Goal: Task Accomplishment & Management: Manage account settings

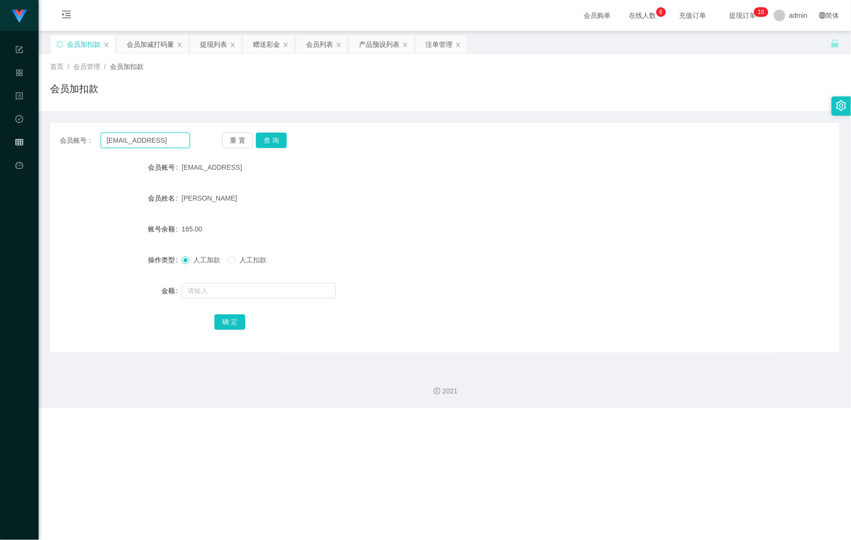
click at [166, 140] on input "[EMAIL_ADDRESS]" at bounding box center [145, 140] width 89 height 15
paste input "bibuqqi"
type input "bibuqqi"
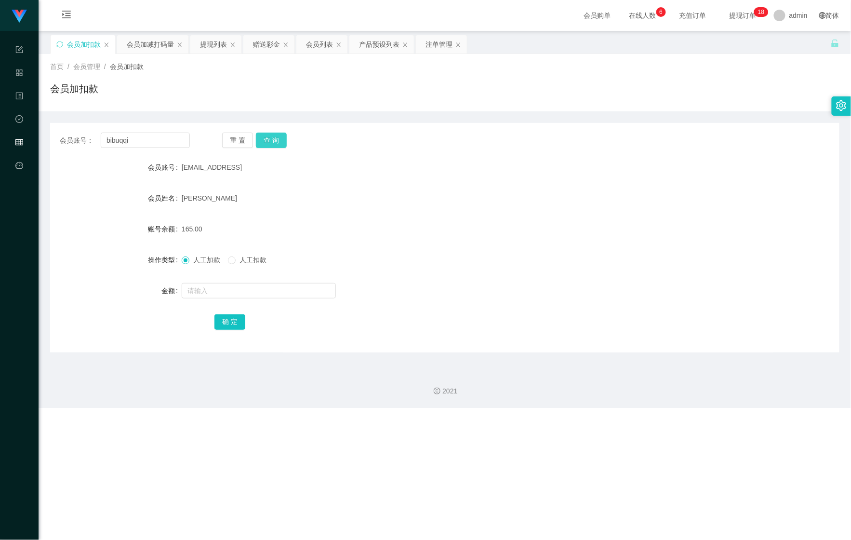
click at [276, 134] on button "查 询" at bounding box center [271, 140] width 31 height 15
click at [228, 306] on form "会员账号 bibuqqi 会员姓名 [PERSON_NAME] 账号余额 0.00 操作类型 人工加款 人工扣款 金额 确 定" at bounding box center [445, 245] width 790 height 174
click at [231, 301] on form "会员账号 bibuqqi 会员姓名 [PERSON_NAME] 账号余额 0.00 操作类型 人工加款 人工扣款 金额 确 定" at bounding box center [445, 245] width 790 height 174
click at [241, 292] on input "text" at bounding box center [259, 290] width 154 height 15
type input "300"
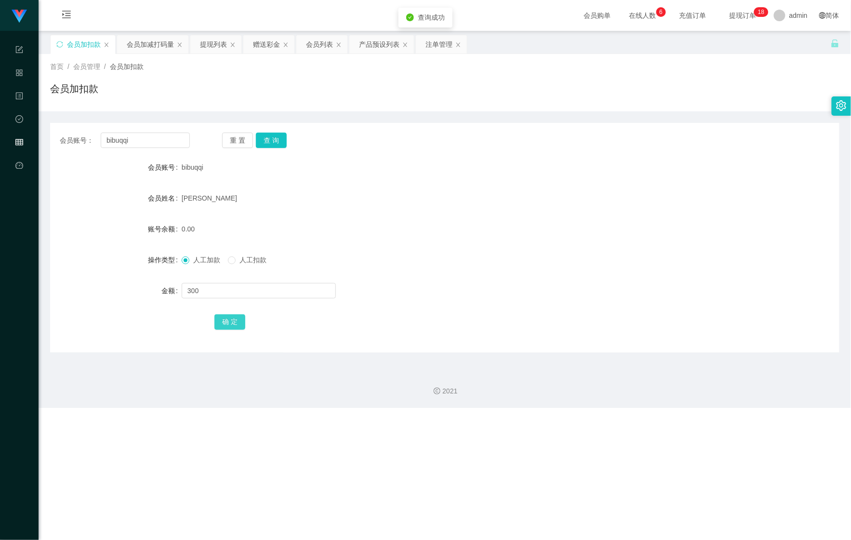
click at [231, 319] on button "确 定" at bounding box center [230, 321] width 31 height 15
click at [161, 45] on div "会员加减打码量" at bounding box center [150, 44] width 47 height 18
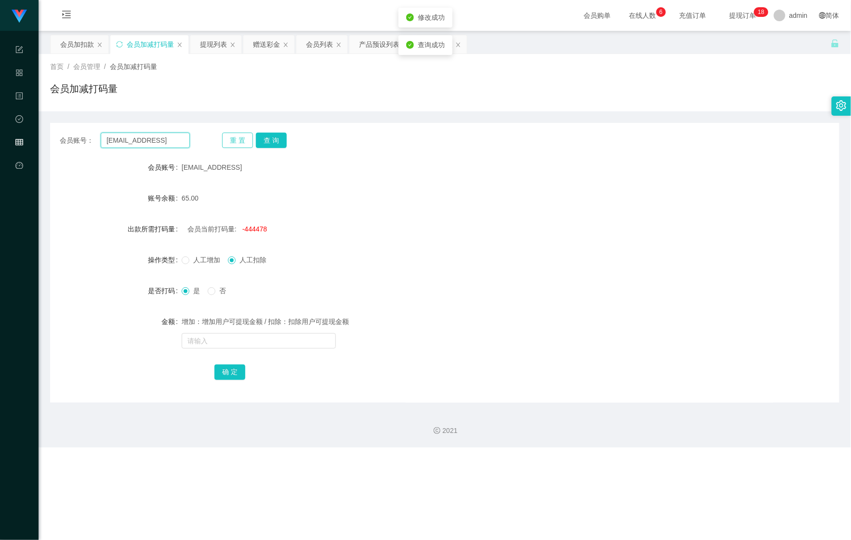
drag, startPoint x: 174, startPoint y: 137, endPoint x: 221, endPoint y: 147, distance: 47.2
click at [40, 130] on main "关闭左侧 关闭右侧 关闭其它 刷新页面 会员加扣款 会员加减打码量 提现列表 赠送彩金 会员列表 产品预设列表 注单管理 首页 / 会员管理 / 会员加减打码…" at bounding box center [445, 217] width 813 height 372
paste input "bibuqqi"
type input "bibuqqi"
click at [280, 141] on button "查 询" at bounding box center [271, 140] width 31 height 15
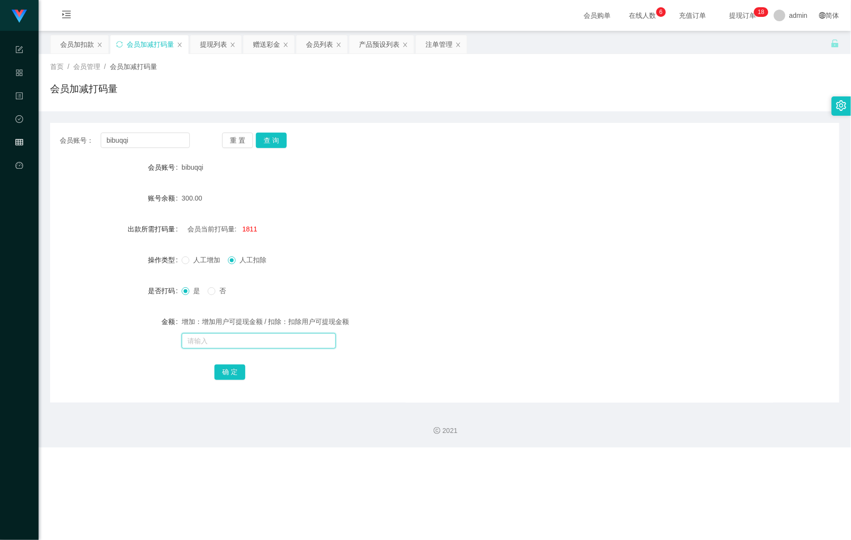
click at [207, 344] on input "text" at bounding box center [259, 340] width 154 height 15
type input "151515145"
click at [218, 364] on button "确 定" at bounding box center [230, 371] width 31 height 15
drag, startPoint x: 145, startPoint y: 140, endPoint x: 18, endPoint y: 133, distance: 127.0
click at [18, 133] on section "Shopee Workbench 系统配置 产品管理 内容中心 数据中心 会员管理 平台首页 保存配置 重置配置 整体风格设置 主题色 导航设置 内容区域宽度…" at bounding box center [425, 223] width 851 height 447
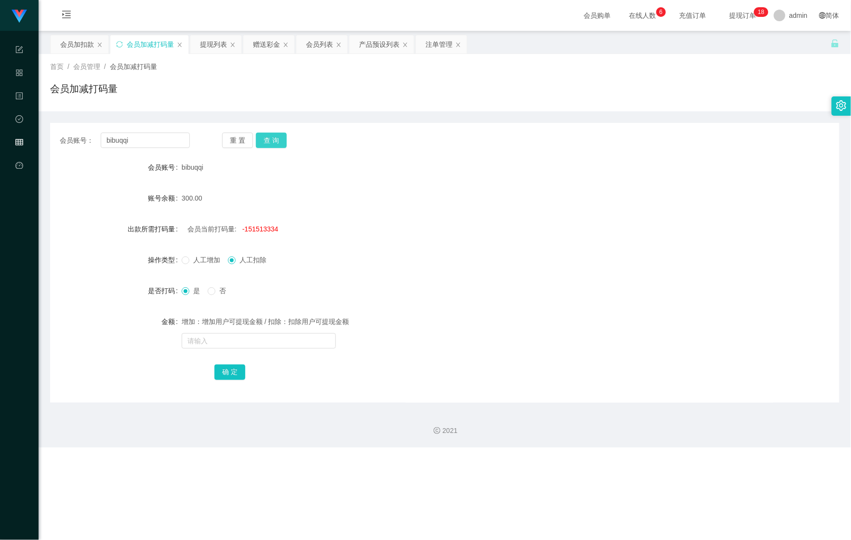
drag, startPoint x: 287, startPoint y: 135, endPoint x: 273, endPoint y: 139, distance: 15.0
click at [282, 137] on div "重 置 查 询" at bounding box center [287, 140] width 130 height 15
click at [273, 139] on button "查 询" at bounding box center [271, 140] width 31 height 15
click at [68, 39] on div "会员加扣款" at bounding box center [77, 44] width 34 height 18
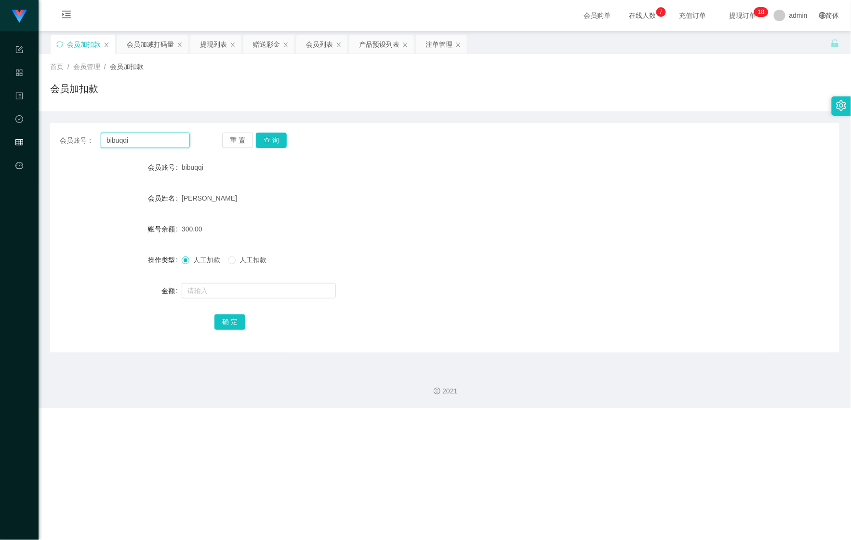
drag, startPoint x: 151, startPoint y: 139, endPoint x: 55, endPoint y: 134, distance: 96.1
click at [12, 135] on section "Shopee Workbench 系统配置 产品管理 内容中心 数据中心 会员管理 平台首页 保存配置 重置配置 整体风格设置 主题色 导航设置 内容区域宽度…" at bounding box center [425, 204] width 851 height 408
click at [288, 139] on div "重 置 查 询" at bounding box center [287, 140] width 130 height 15
click at [284, 140] on button "查 询" at bounding box center [271, 140] width 31 height 15
click at [225, 290] on input "text" at bounding box center [259, 290] width 154 height 15
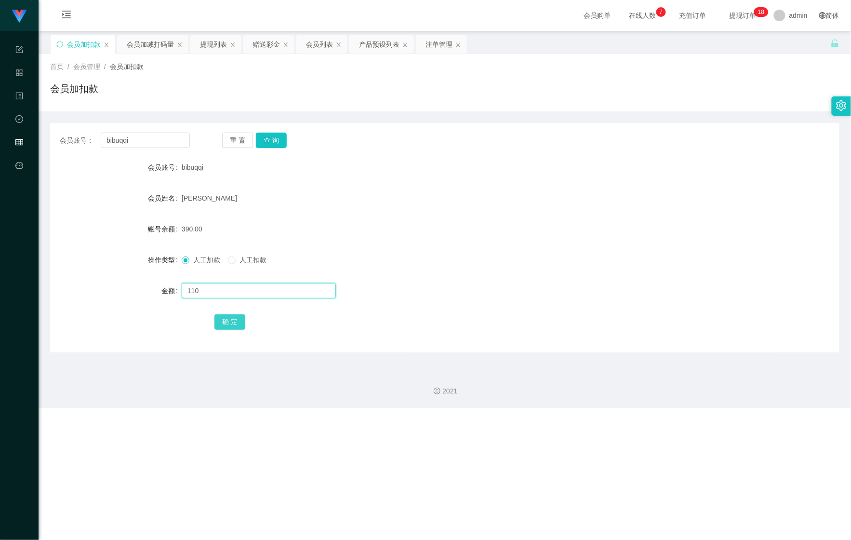
type input "110"
click at [231, 326] on button "确 定" at bounding box center [230, 321] width 31 height 15
click at [141, 46] on div "会员加减打码量" at bounding box center [150, 44] width 47 height 18
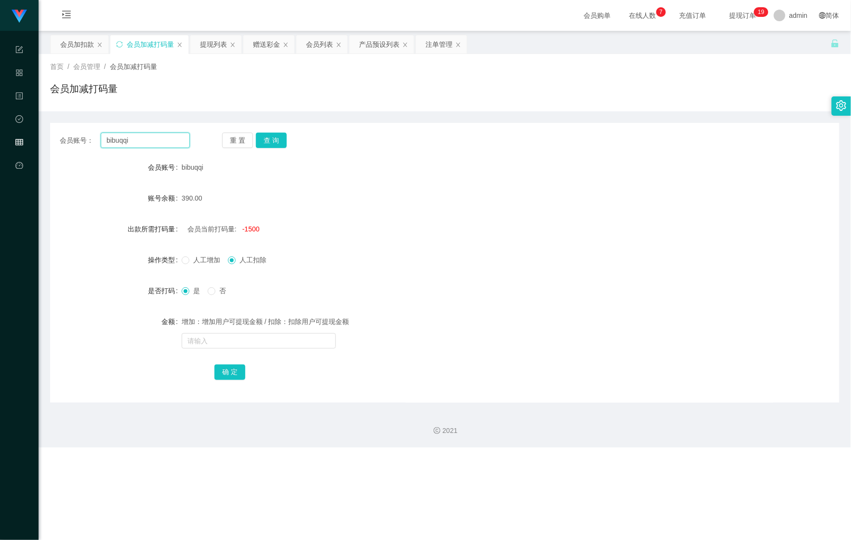
drag, startPoint x: 154, startPoint y: 142, endPoint x: 51, endPoint y: 134, distance: 103.4
click at [68, 136] on div "会员账号： bibuqqi" at bounding box center [125, 140] width 130 height 15
paste input "Jin123@"
type input "Jin123@"
click at [277, 139] on button "查 询" at bounding box center [271, 140] width 31 height 15
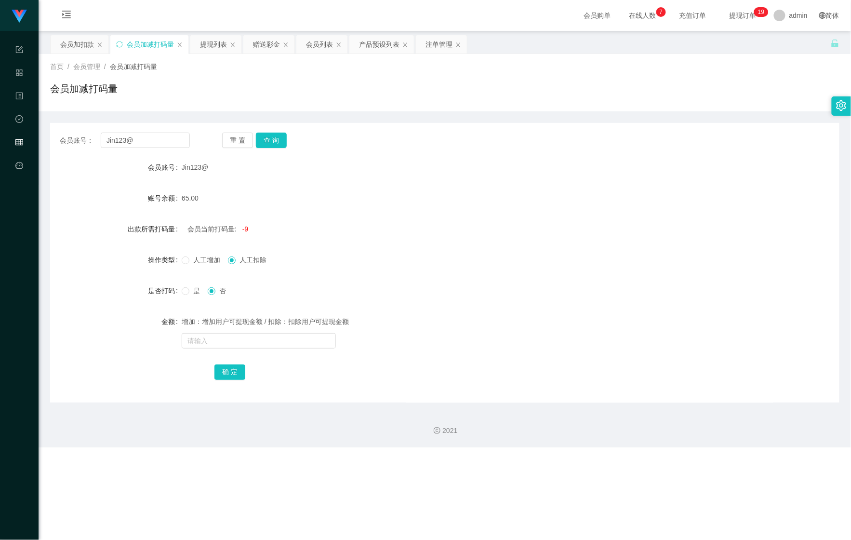
click at [191, 291] on span "是" at bounding box center [196, 291] width 14 height 8
click at [199, 334] on input "text" at bounding box center [259, 340] width 154 height 15
type input "12551215"
drag, startPoint x: 241, startPoint y: 372, endPoint x: 228, endPoint y: 363, distance: 15.9
click at [241, 372] on button "确 定" at bounding box center [230, 371] width 31 height 15
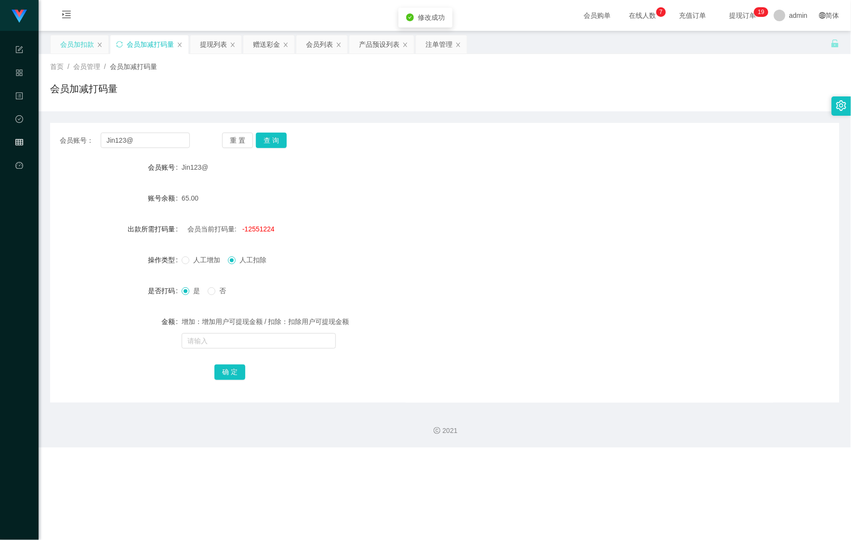
click at [66, 44] on div "会员加扣款" at bounding box center [77, 44] width 34 height 18
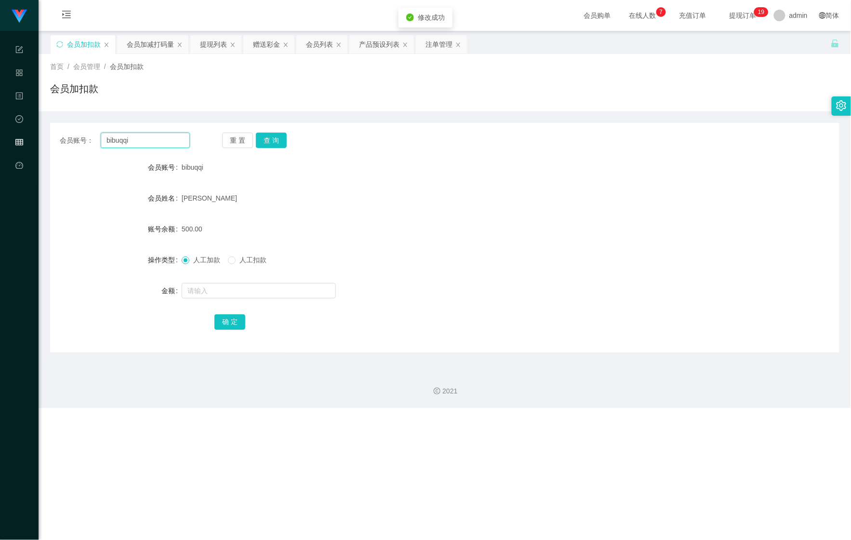
drag, startPoint x: 155, startPoint y: 141, endPoint x: 18, endPoint y: 139, distance: 137.4
click at [18, 139] on section "Shopee Workbench 系统配置 产品管理 内容中心 数据中心 会员管理 平台首页 保存配置 重置配置 整体风格设置 主题色 导航设置 内容区域宽度…" at bounding box center [425, 204] width 851 height 408
paste input "Jin123@"
click at [276, 138] on button "查 询" at bounding box center [271, 140] width 31 height 15
click at [276, 139] on button "查 询" at bounding box center [271, 140] width 31 height 15
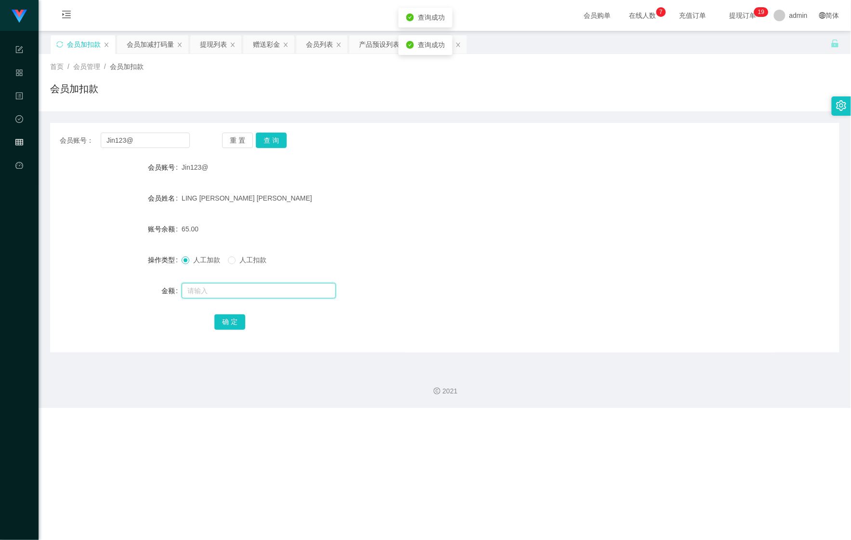
drag, startPoint x: 228, startPoint y: 295, endPoint x: 239, endPoint y: 288, distance: 13.5
click at [228, 295] on input "text" at bounding box center [259, 290] width 154 height 15
drag, startPoint x: 135, startPoint y: 141, endPoint x: 66, endPoint y: 137, distance: 69.5
click at [46, 139] on main "关闭左侧 关闭右侧 关闭其它 刷新页面 会员加扣款 会员加减打码量 提现列表 赠送彩金 会员列表 产品预设列表 注单管理 首页 / 会员管理 / 会员加扣款 …" at bounding box center [445, 197] width 813 height 332
paste input "text"
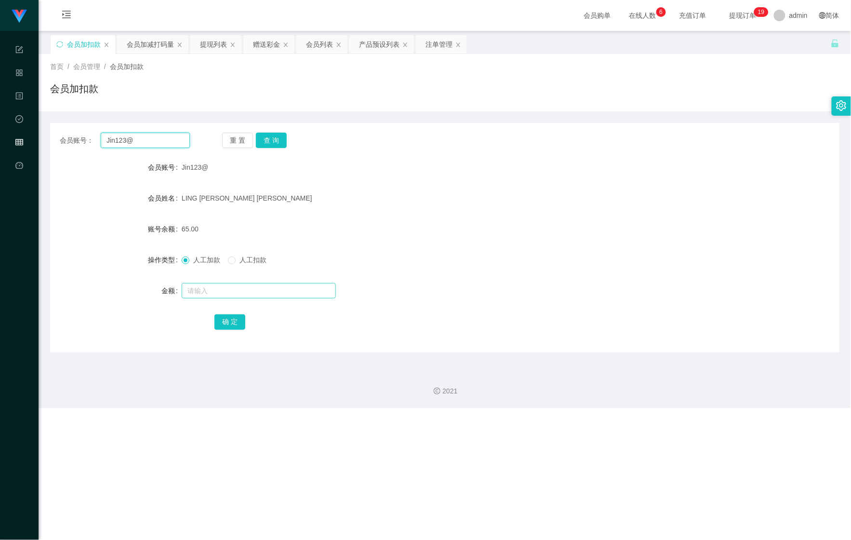
type input "Jin123@"
click at [209, 283] on input "text" at bounding box center [259, 290] width 154 height 15
type input "100"
click at [230, 319] on button "确 定" at bounding box center [230, 321] width 31 height 15
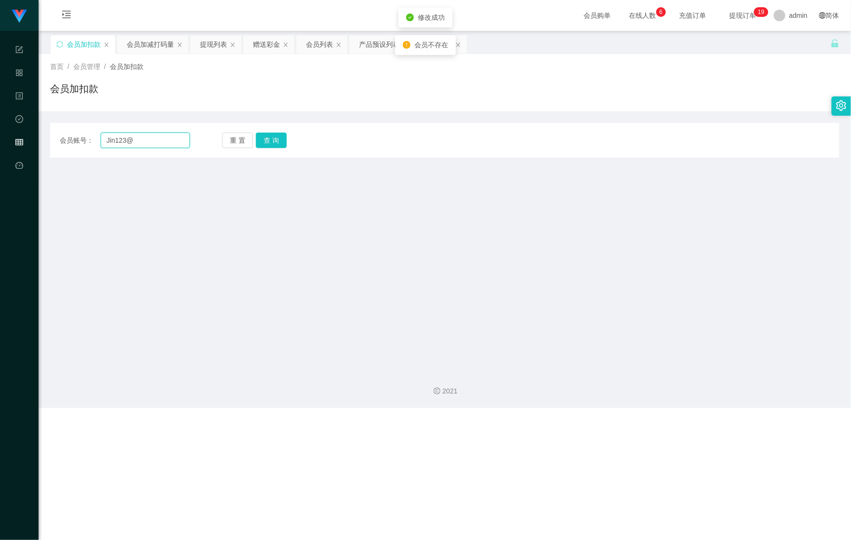
click at [110, 140] on input "Jin123@" at bounding box center [145, 140] width 89 height 15
click at [108, 140] on input "Jin123@" at bounding box center [145, 140] width 89 height 15
type input "Jin123@"
drag, startPoint x: 273, startPoint y: 135, endPoint x: 256, endPoint y: 155, distance: 26.0
click at [273, 135] on button "查 询" at bounding box center [271, 140] width 31 height 15
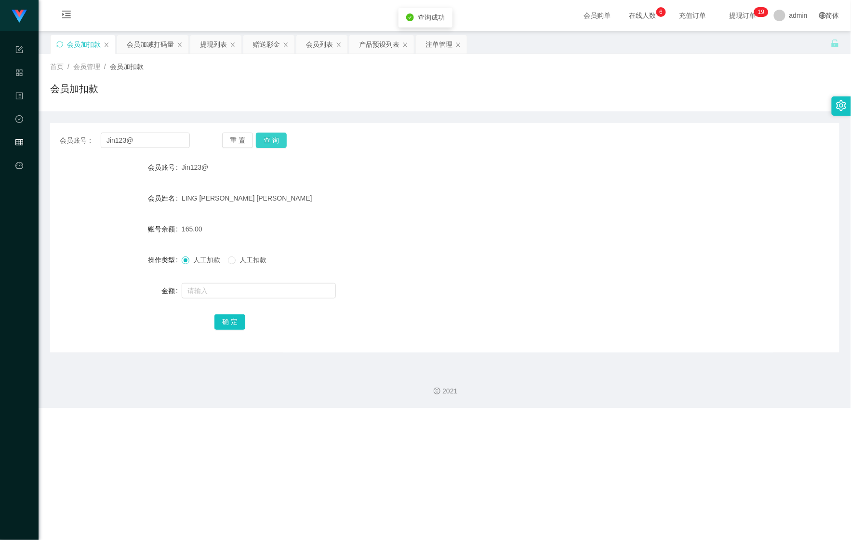
click at [278, 146] on button "查 询" at bounding box center [271, 140] width 31 height 15
click at [369, 164] on div "Jin123@" at bounding box center [412, 167] width 461 height 19
click at [153, 49] on div "会员加减打码量" at bounding box center [150, 44] width 47 height 18
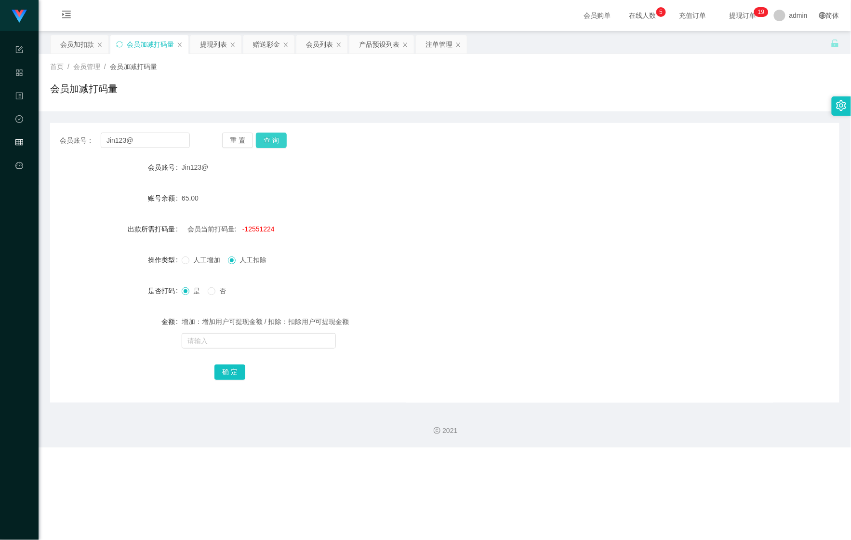
click at [268, 137] on button "查 询" at bounding box center [271, 140] width 31 height 15
click at [72, 46] on div "会员加扣款" at bounding box center [77, 44] width 34 height 18
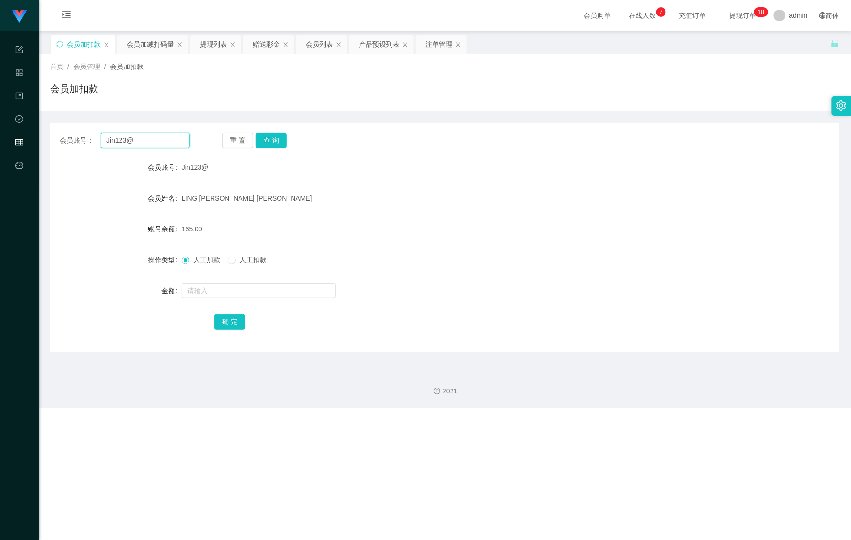
drag, startPoint x: 164, startPoint y: 139, endPoint x: 57, endPoint y: 147, distance: 107.8
click at [85, 147] on div "会员账号： Jin123@" at bounding box center [125, 140] width 130 height 15
paste input "money come"
type input "money come"
drag, startPoint x: 272, startPoint y: 138, endPoint x: 268, endPoint y: 146, distance: 8.6
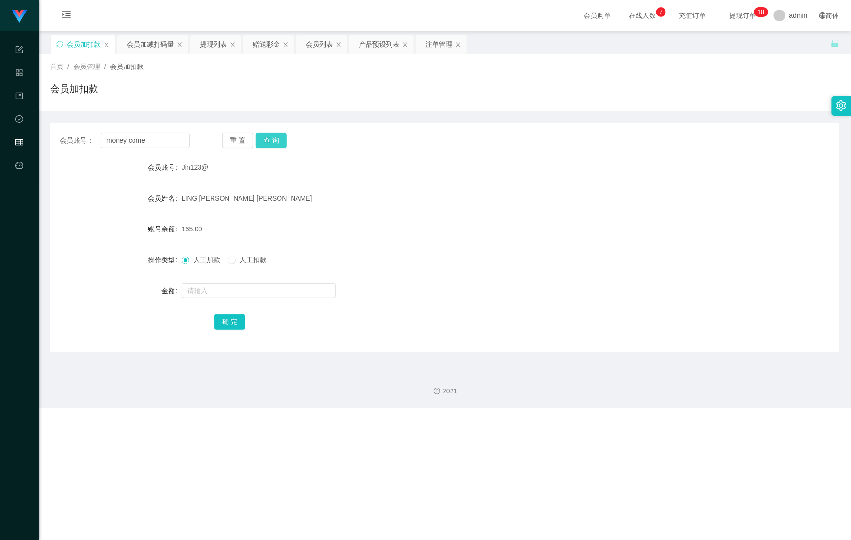
click at [272, 137] on button "查 询" at bounding box center [271, 140] width 31 height 15
click at [205, 294] on input "text" at bounding box center [259, 290] width 154 height 15
type input "110"
drag, startPoint x: 228, startPoint y: 326, endPoint x: 233, endPoint y: 311, distance: 15.6
click at [228, 326] on button "确 定" at bounding box center [230, 321] width 31 height 15
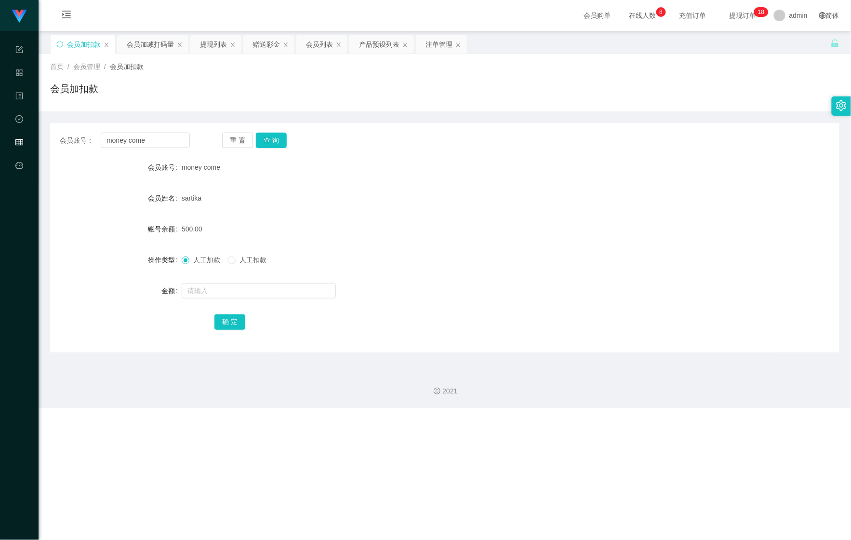
click at [501, 133] on div "会员账号： money come 重 置 查 询" at bounding box center [445, 140] width 790 height 15
drag, startPoint x: 161, startPoint y: 143, endPoint x: 67, endPoint y: 132, distance: 94.2
click at [47, 132] on main "关闭左侧 关闭右侧 关闭其它 刷新页面 会员加扣款 会员加减打码量 提现列表 赠送彩金 会员列表 产品预设列表 注单管理 首页 / 会员管理 / 会员加扣款 …" at bounding box center [445, 197] width 813 height 332
paste input "James16419"
type input "James16419"
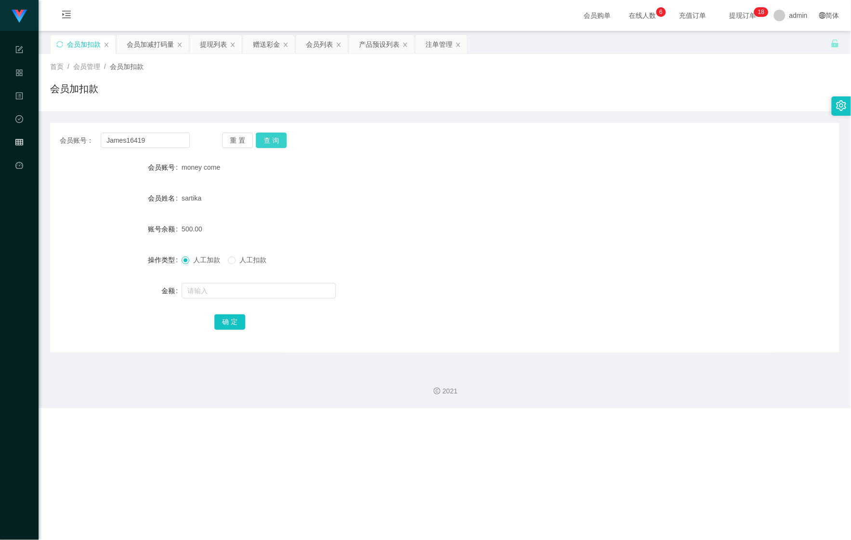
click at [280, 138] on button "查 询" at bounding box center [271, 140] width 31 height 15
click at [280, 138] on button "查 询" at bounding box center [276, 140] width 41 height 15
click at [219, 287] on input "text" at bounding box center [259, 290] width 154 height 15
type input "100"
click at [218, 326] on button "确 定" at bounding box center [230, 321] width 31 height 15
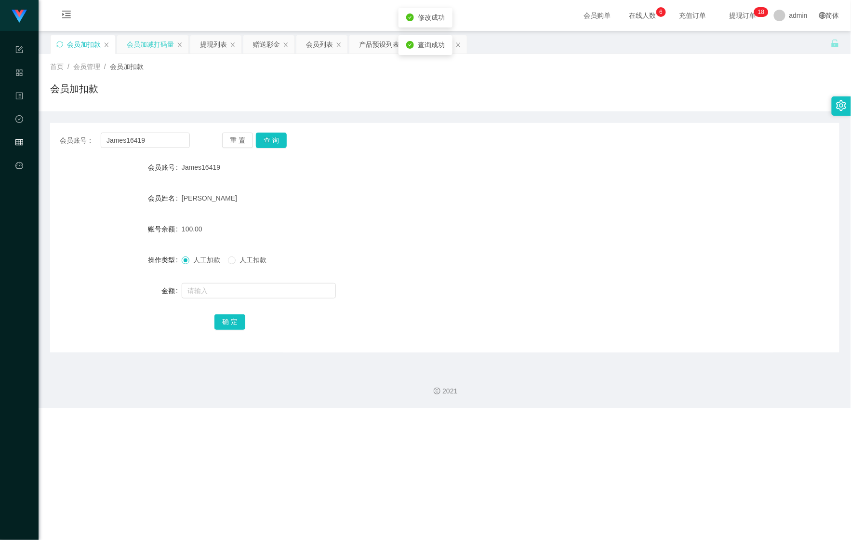
click at [147, 47] on div "会员加减打码量" at bounding box center [150, 44] width 47 height 18
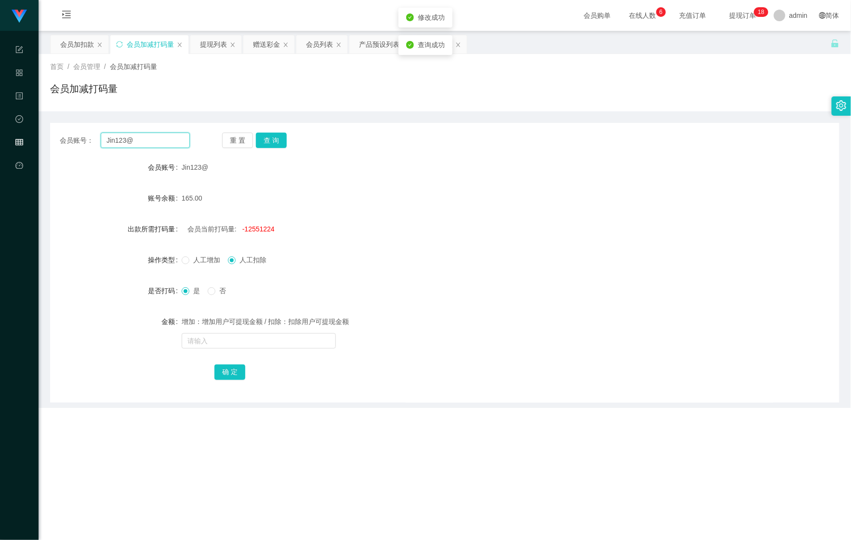
drag, startPoint x: 170, startPoint y: 139, endPoint x: 51, endPoint y: 142, distance: 118.6
click at [51, 142] on div "会员账号： Jin123@ 重 置 查 询" at bounding box center [445, 140] width 790 height 15
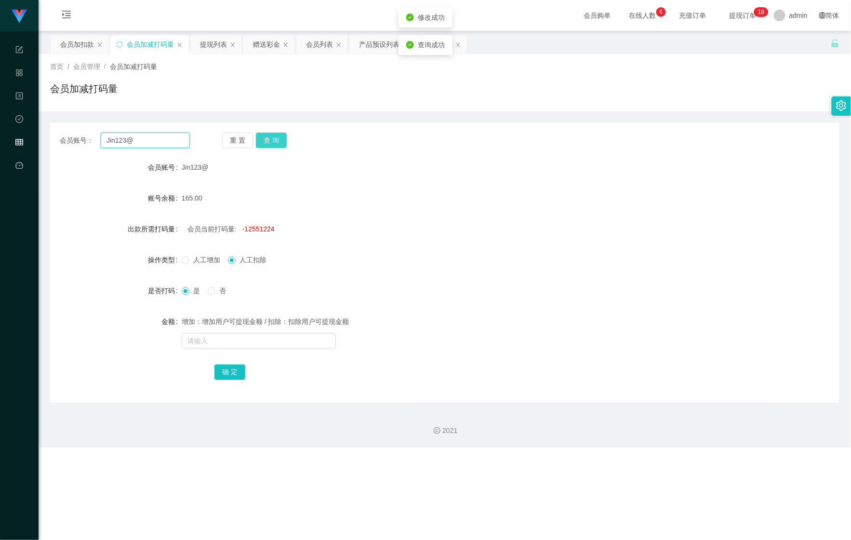
paste input "ames16419"
type input "James16419"
click at [291, 137] on div "重 置 查 询" at bounding box center [287, 140] width 130 height 15
click at [279, 135] on button "查 询" at bounding box center [271, 140] width 31 height 15
click at [198, 300] on div "是 否" at bounding box center [412, 290] width 461 height 19
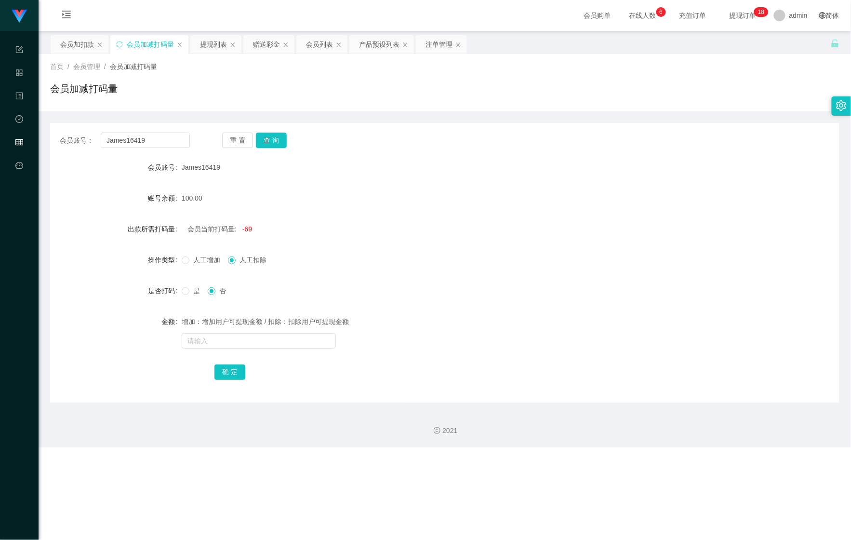
click at [196, 295] on label "是" at bounding box center [193, 291] width 22 height 10
click at [218, 342] on input "text" at bounding box center [259, 340] width 154 height 15
type input "565625"
click at [220, 368] on button "确 定" at bounding box center [230, 371] width 31 height 15
drag, startPoint x: 168, startPoint y: 137, endPoint x: 66, endPoint y: 134, distance: 101.8
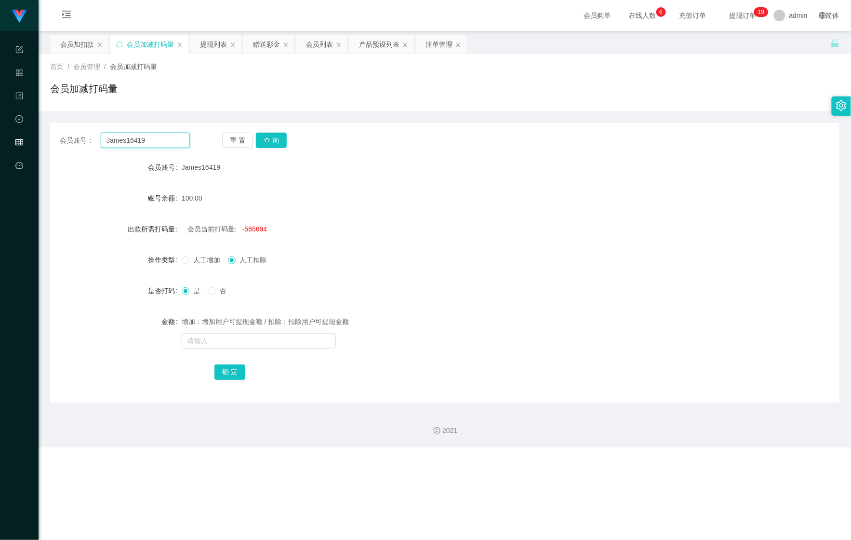
click at [66, 134] on div "会员账号： James16419" at bounding box center [125, 140] width 130 height 15
paste input "Taobaobao"
type input "Taobaobao"
drag, startPoint x: 265, startPoint y: 139, endPoint x: 248, endPoint y: 141, distance: 17.5
click at [265, 139] on button "查 询" at bounding box center [271, 140] width 31 height 15
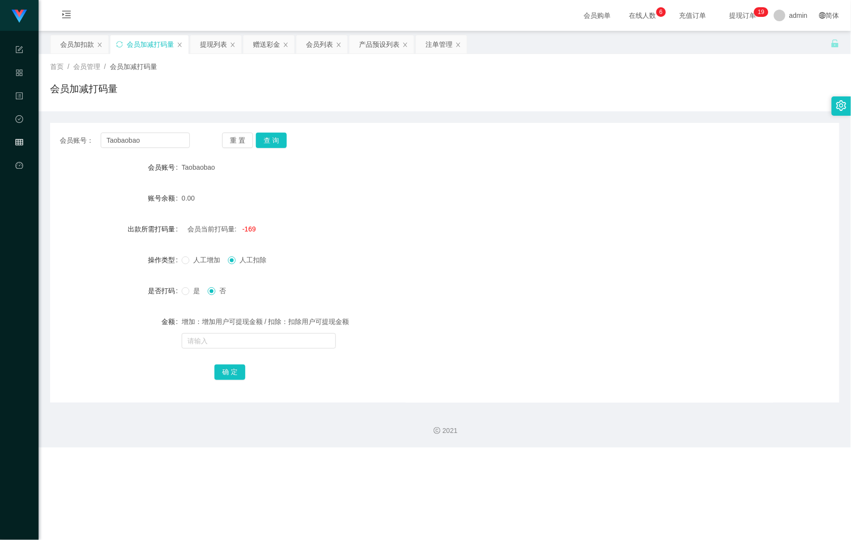
click at [198, 289] on span "是" at bounding box center [196, 291] width 14 height 8
click at [209, 338] on input "text" at bounding box center [259, 340] width 154 height 15
type input "855858"
click at [236, 369] on button "确 定" at bounding box center [230, 371] width 31 height 15
drag, startPoint x: 66, startPoint y: 54, endPoint x: 68, endPoint y: 62, distance: 8.1
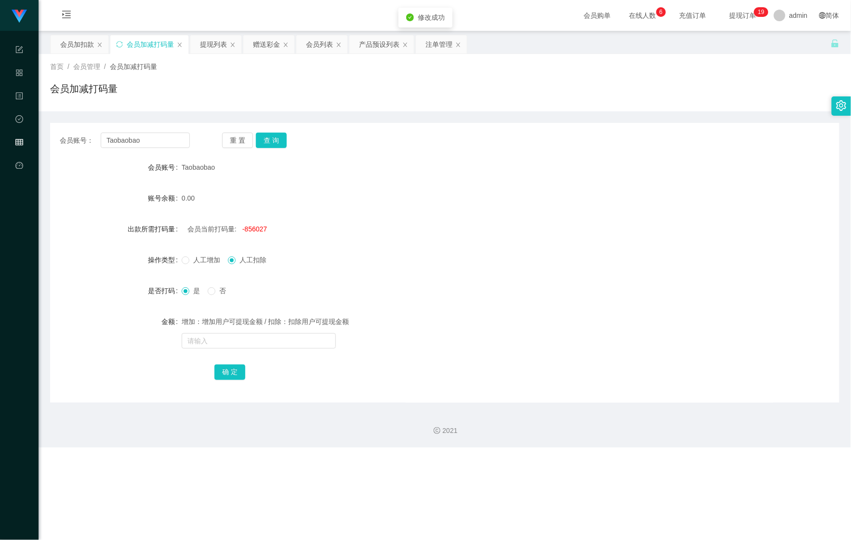
click at [66, 53] on div "关闭左侧 关闭右侧 关闭其它 刷新页面 会员加扣款 会员加减打码量 提现列表 赠送彩金 会员列表 产品预设列表 注单管理 首页 / 会员管理 / 会员加减打码…" at bounding box center [445, 219] width 790 height 368
click at [58, 41] on div "会员加扣款" at bounding box center [80, 44] width 58 height 18
click at [58, 42] on div "会员加扣款" at bounding box center [80, 44] width 58 height 18
click at [62, 47] on div "会员加扣款" at bounding box center [77, 44] width 34 height 18
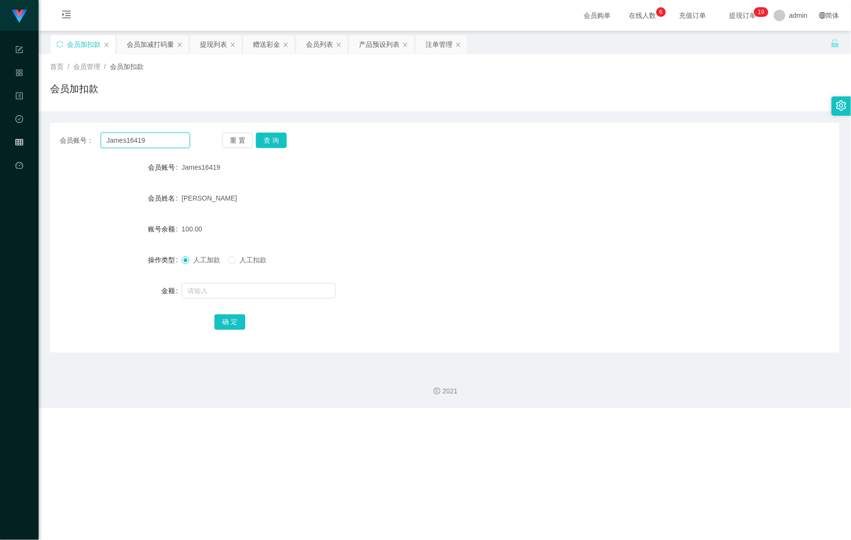
drag, startPoint x: 157, startPoint y: 143, endPoint x: 13, endPoint y: 140, distance: 143.2
click at [8, 139] on section "Shopee Workbench 系统配置 产品管理 内容中心 数据中心 会员管理 平台首页 保存配置 重置配置 整体风格设置 主题色 导航设置 内容区域宽度…" at bounding box center [425, 204] width 851 height 408
paste input "Taobaobao"
type input "Taobaobao"
click at [274, 147] on div "会员账号： Taobaobao 重 置 查 询 会员账号 James16419 会员姓名 [PERSON_NAME] 账号余额 100.00 操作类型 人工加…" at bounding box center [445, 237] width 790 height 229
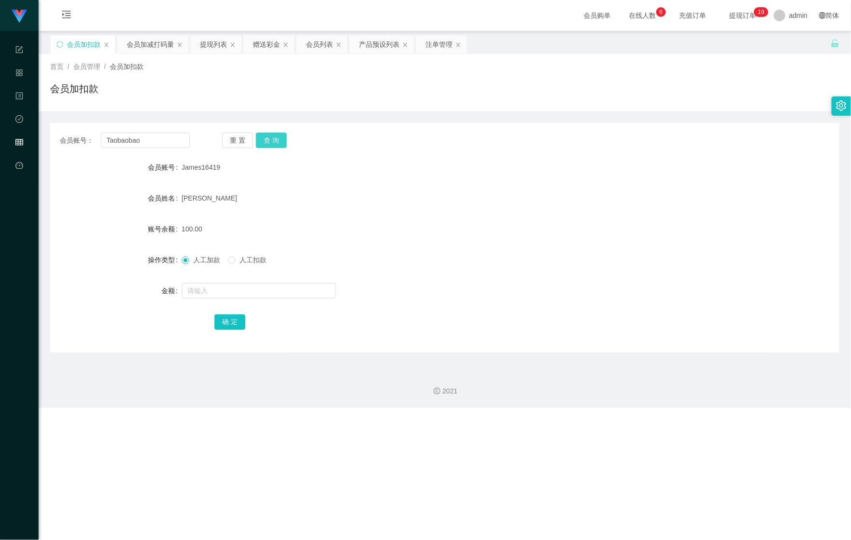
click at [276, 142] on button "查 询" at bounding box center [271, 140] width 31 height 15
click at [277, 140] on button "查 询" at bounding box center [271, 140] width 31 height 15
click at [216, 290] on input "text" at bounding box center [259, 290] width 154 height 15
type input "100"
click at [228, 320] on button "确 定" at bounding box center [230, 321] width 31 height 15
